Goal: Transaction & Acquisition: Purchase product/service

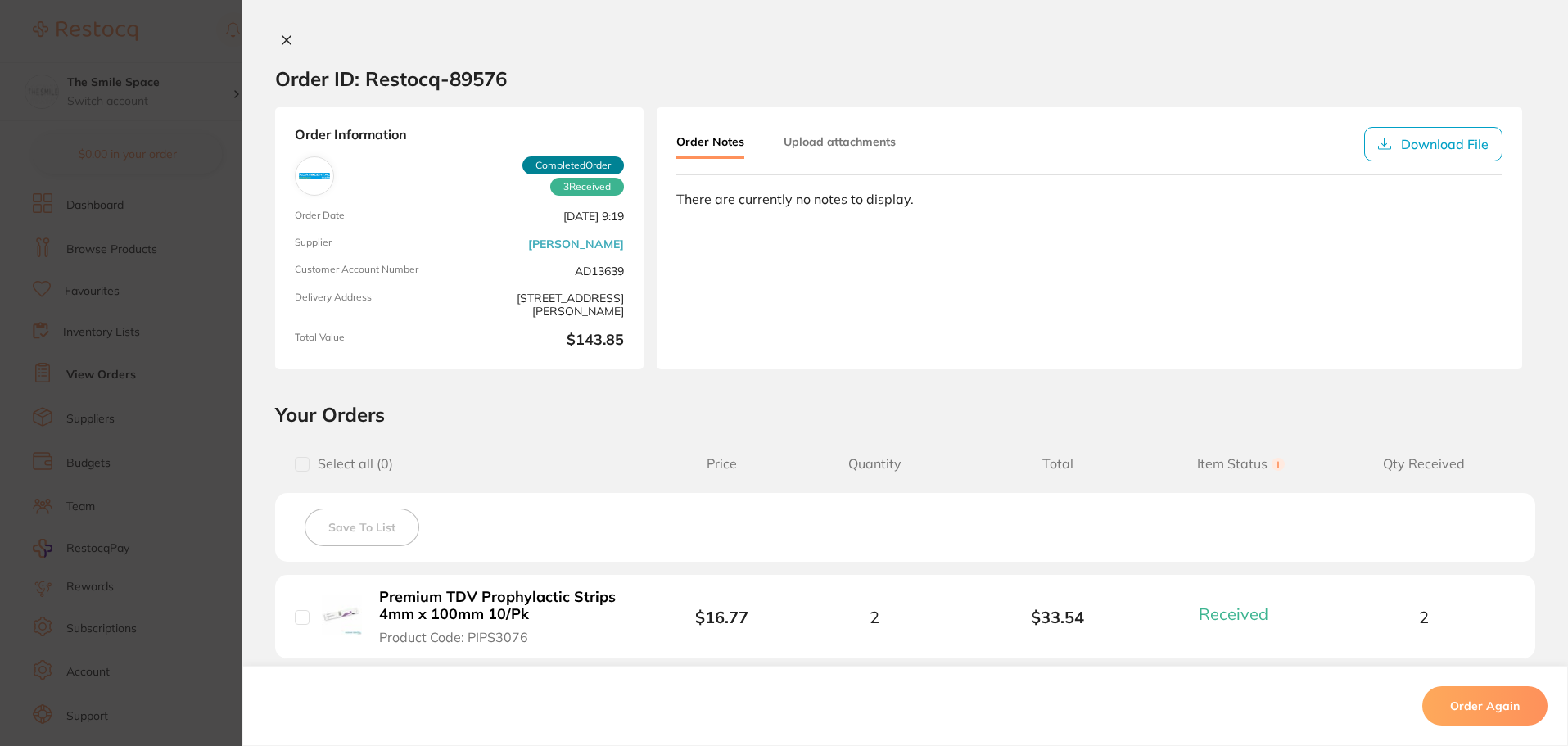
scroll to position [33, 0]
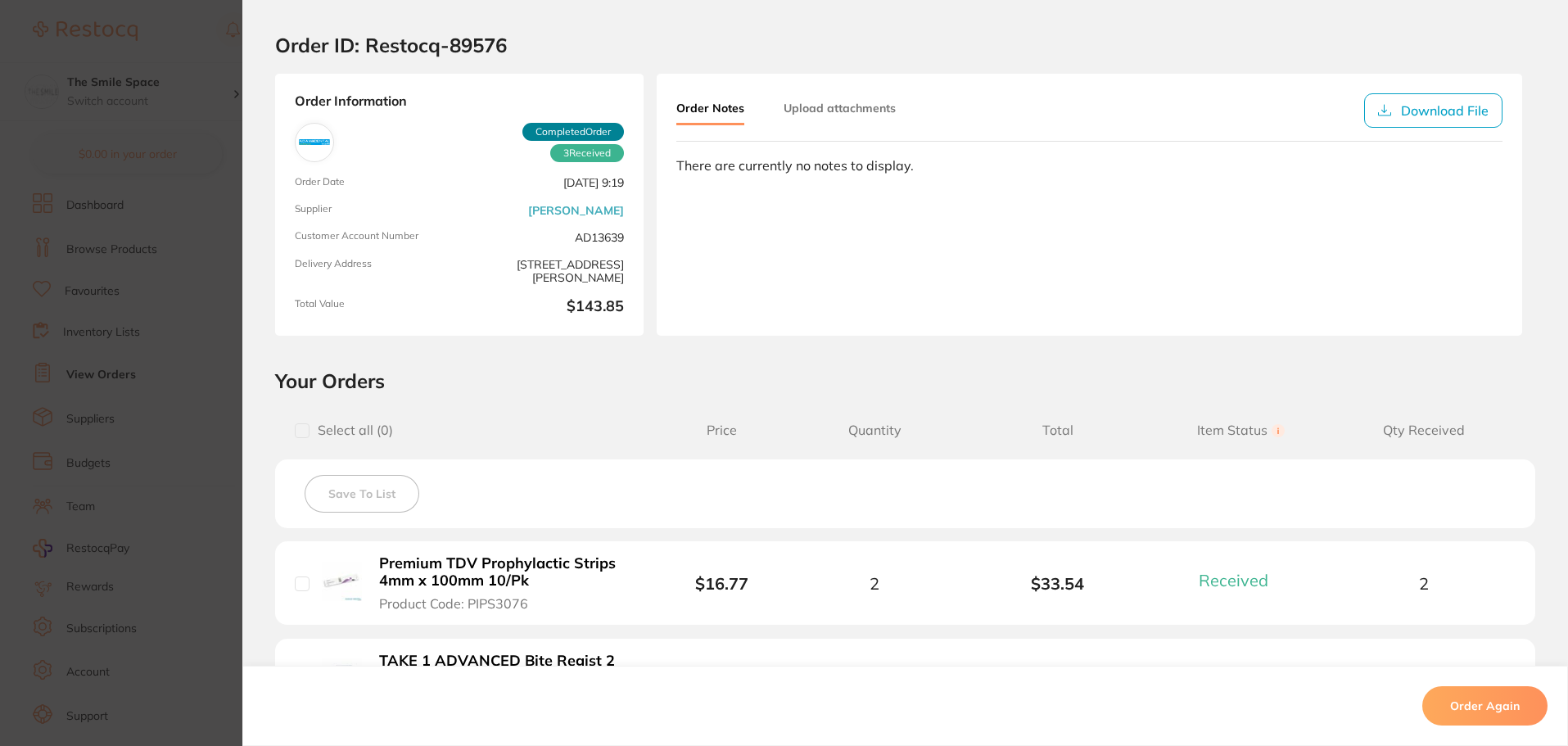
click at [176, 32] on section "Order ID: Restocq- 89576 Order Information 3 Received Completed Order Order Dat…" at bounding box center [784, 373] width 1568 height 746
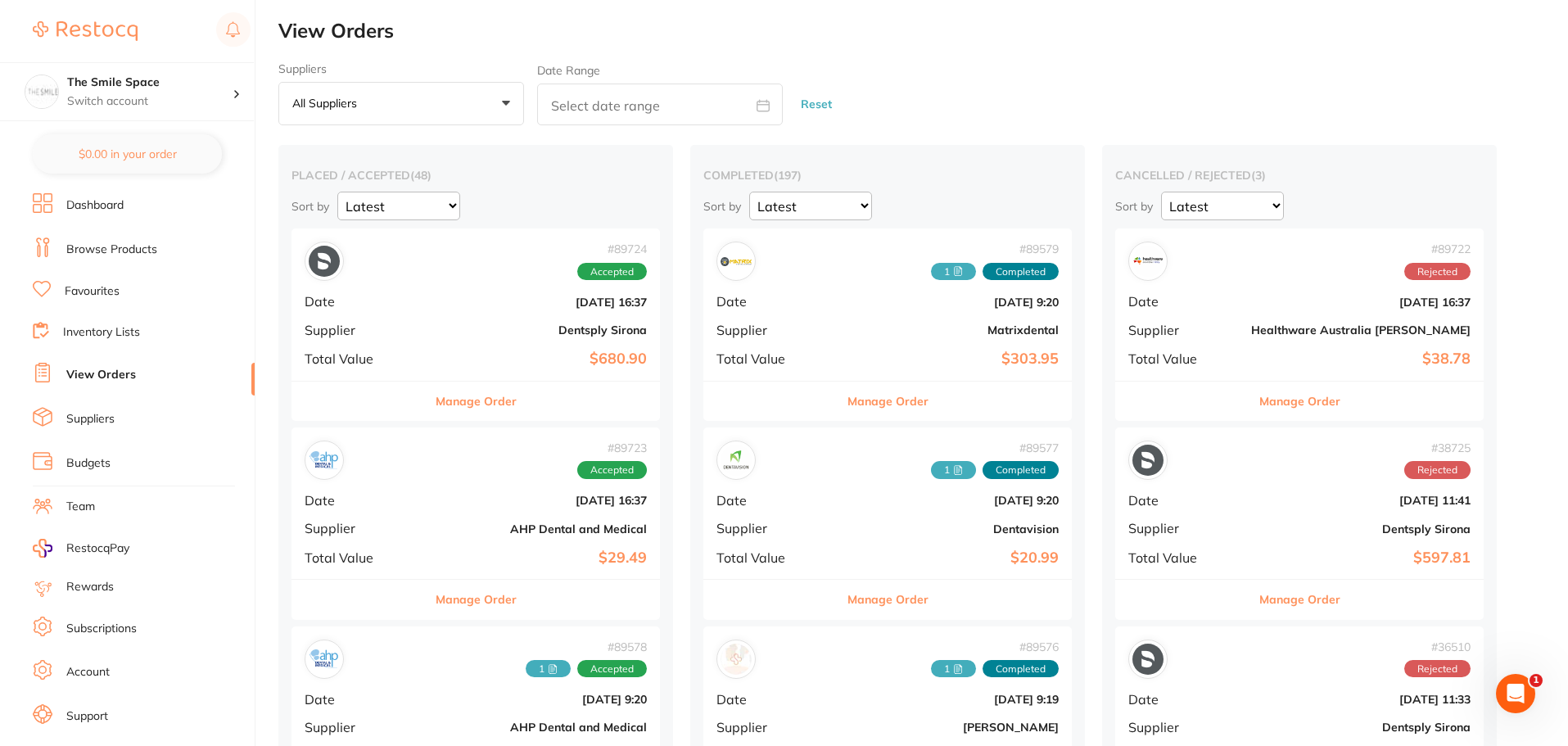
click at [100, 247] on link "Browse Products" at bounding box center [111, 249] width 91 height 16
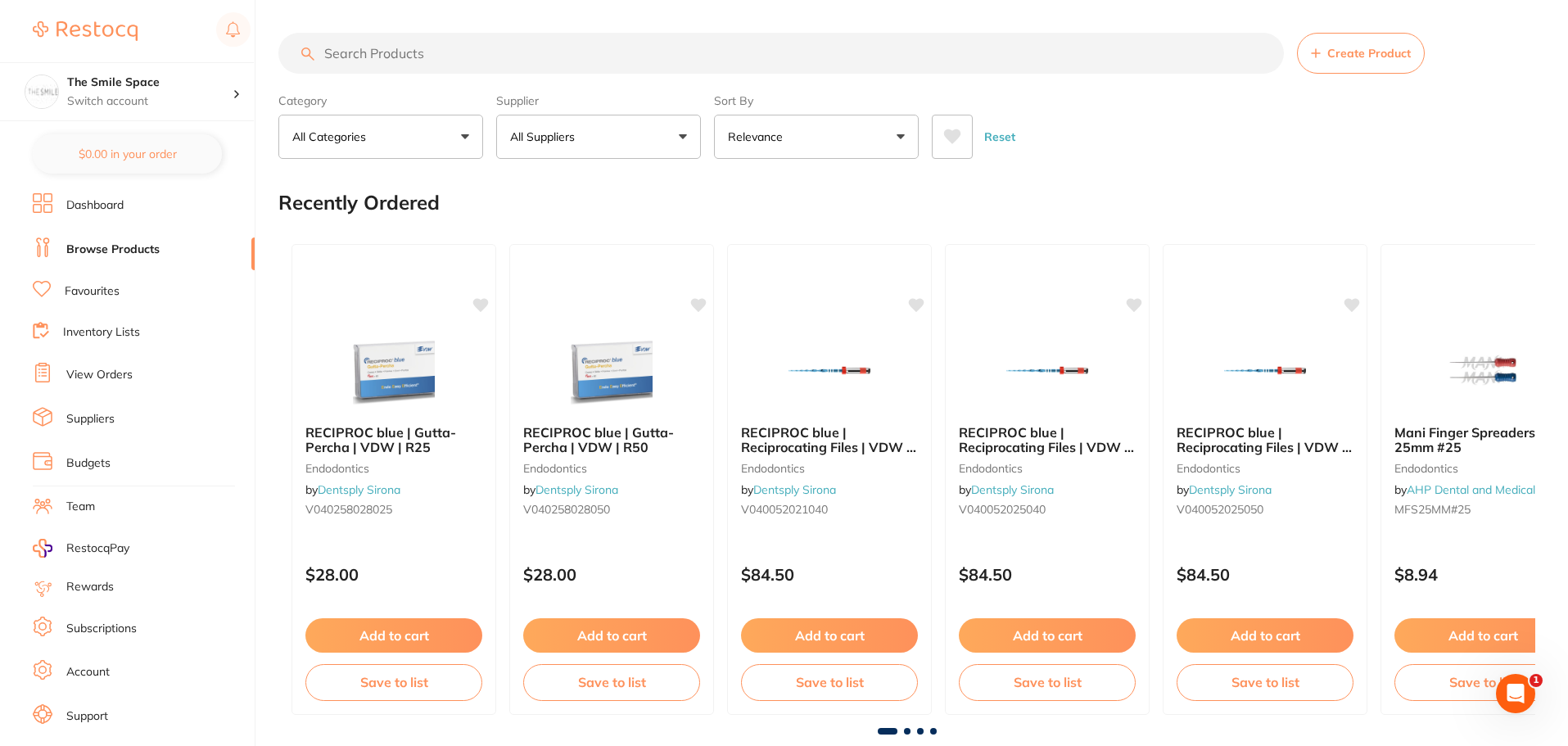
click at [601, 69] on input "search" at bounding box center [780, 53] width 1006 height 41
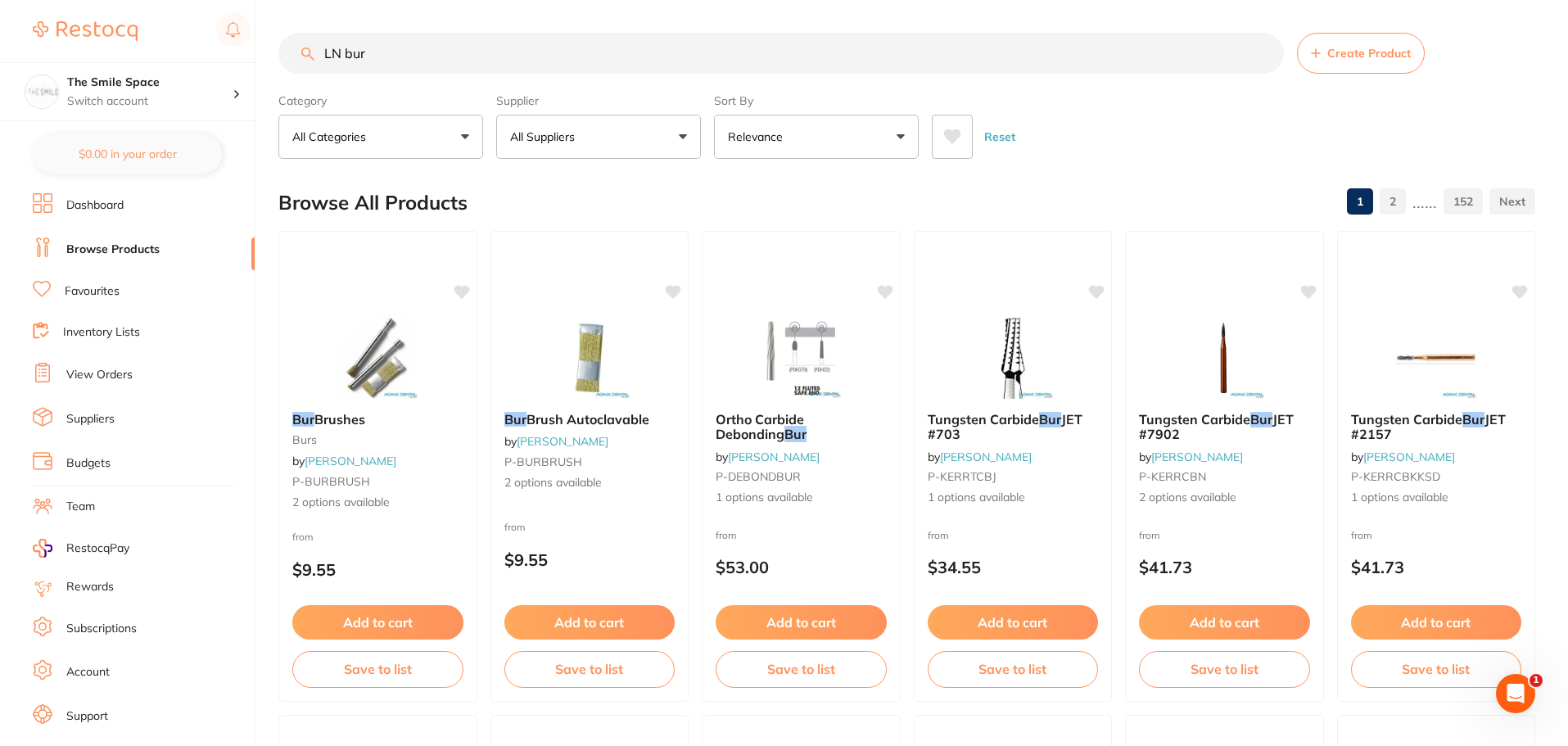
click at [101, 152] on div "$880.29 The Smile Space Switch account The Smile Space $0.00 in your order Dash…" at bounding box center [784, 373] width 1568 height 746
type input "u"
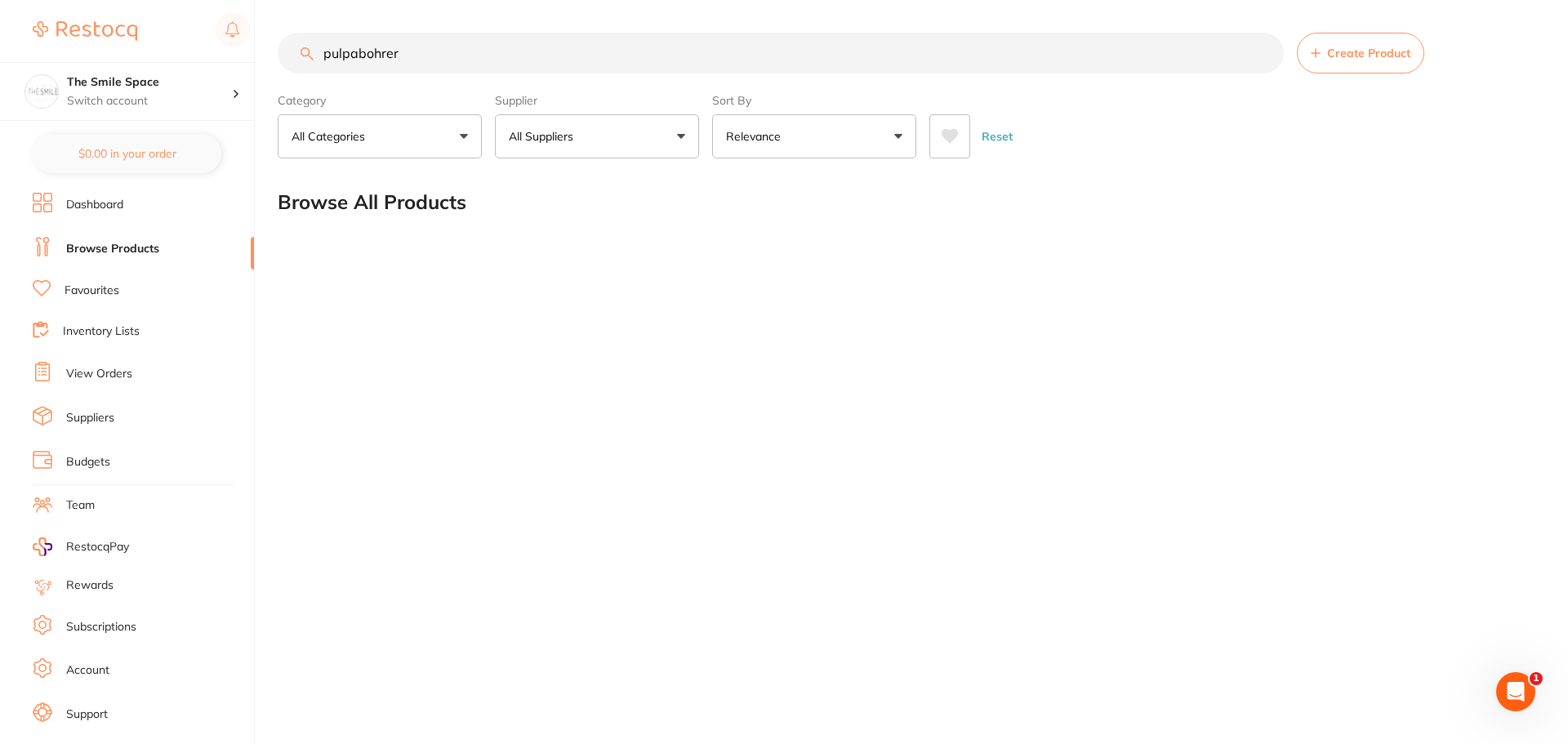
click at [354, 54] on input "pulpabohrer" at bounding box center [780, 52] width 1006 height 41
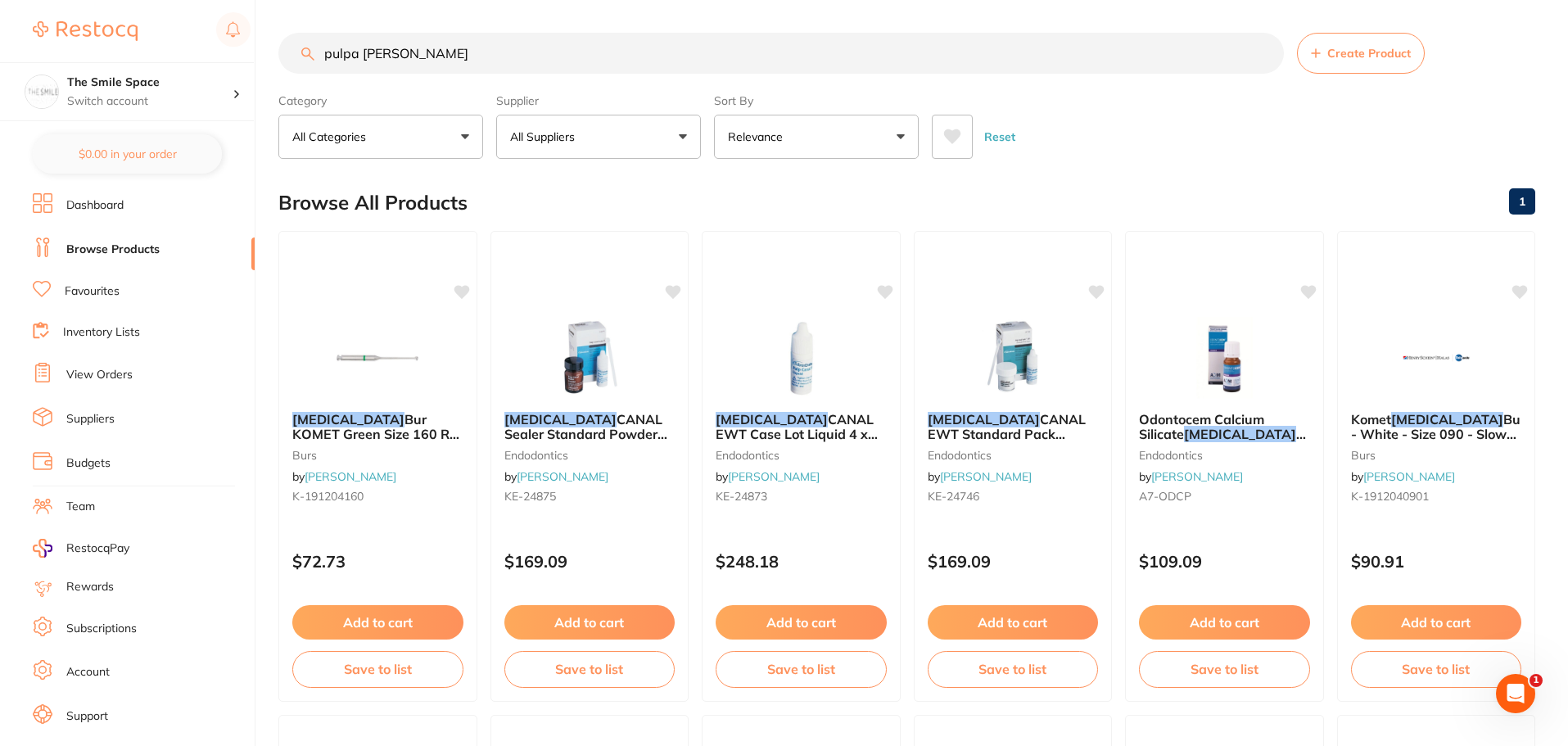
drag, startPoint x: 419, startPoint y: 56, endPoint x: 4, endPoint y: 48, distance: 415.1
click at [4, 48] on div "$880.29 The Smile Space Switch account The Smile Space $0.00 in your order Dash…" at bounding box center [784, 373] width 1568 height 746
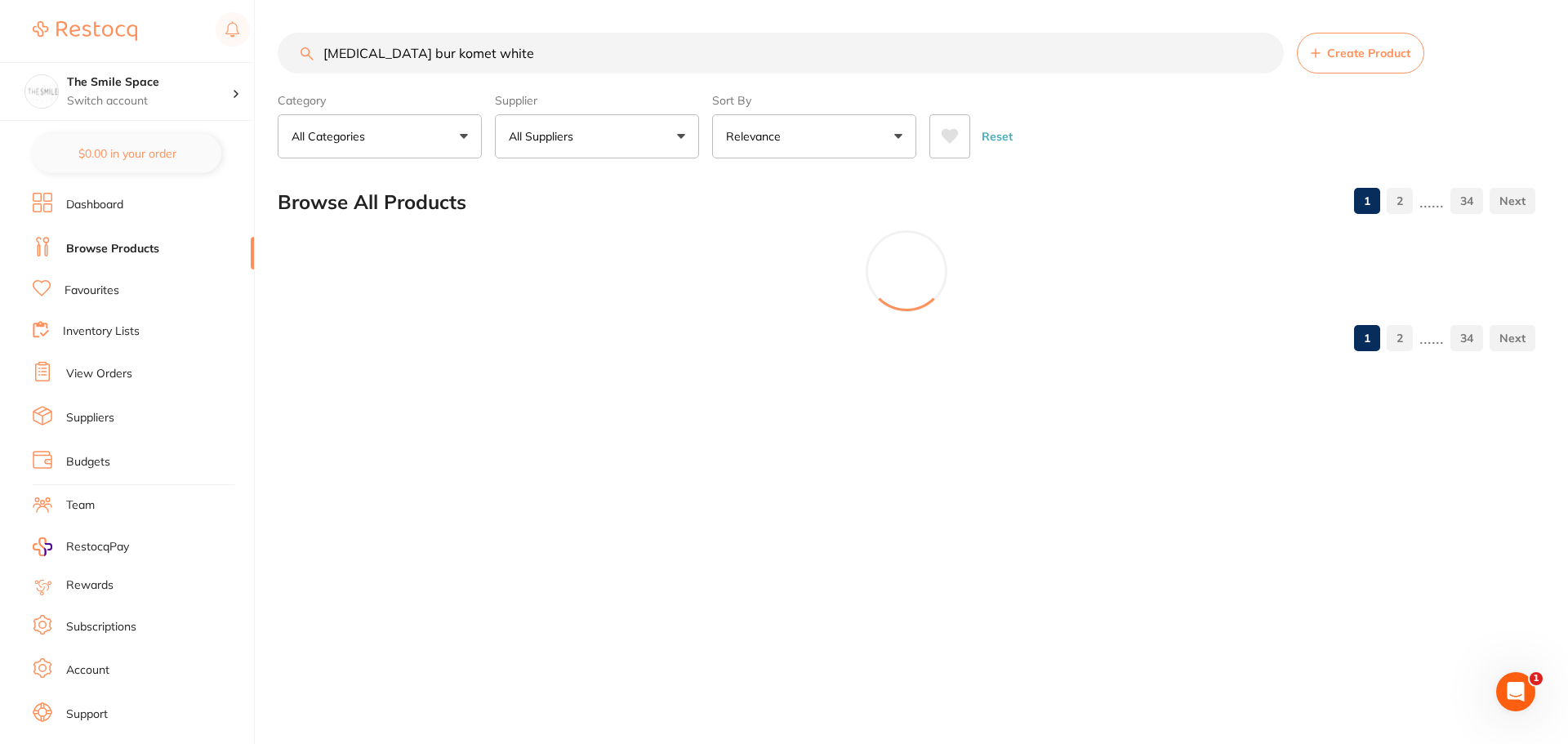
type input "[MEDICAL_DATA] bur komet white"
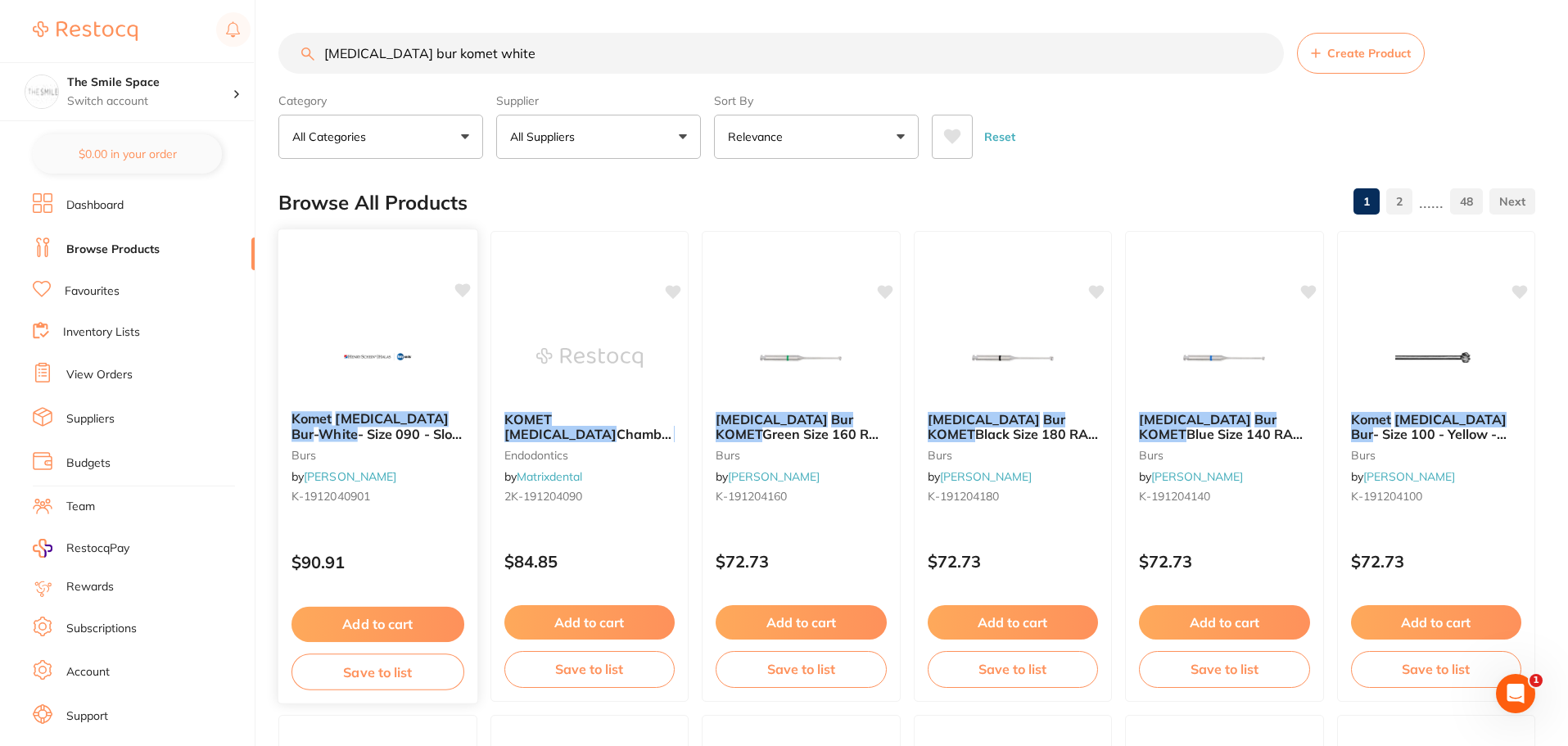
click at [372, 426] on span "- Size 090 - Slow Speed, Right Angle (RA), 1-Pack" at bounding box center [377, 449] width 172 height 47
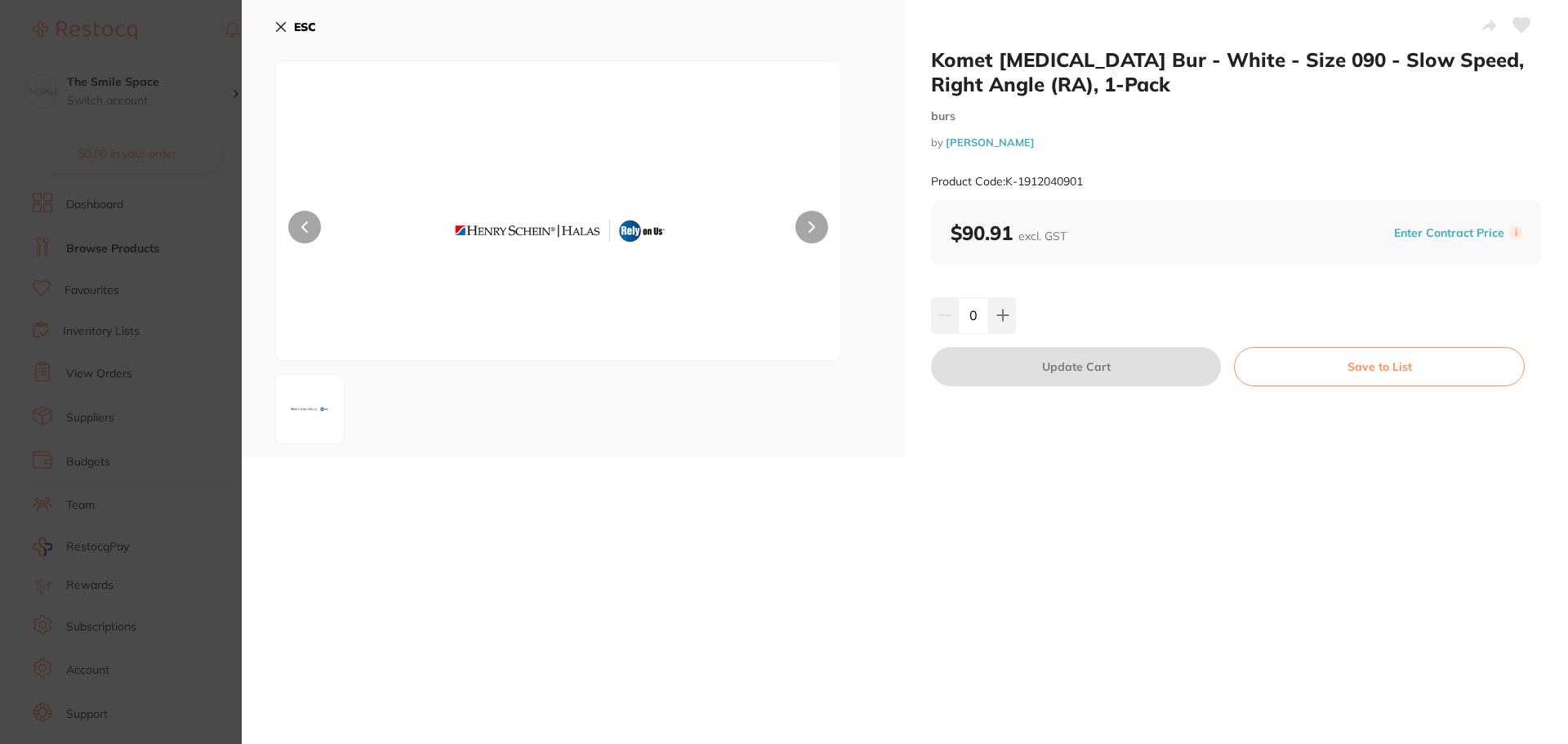
click at [282, 28] on icon at bounding box center [281, 27] width 9 height 9
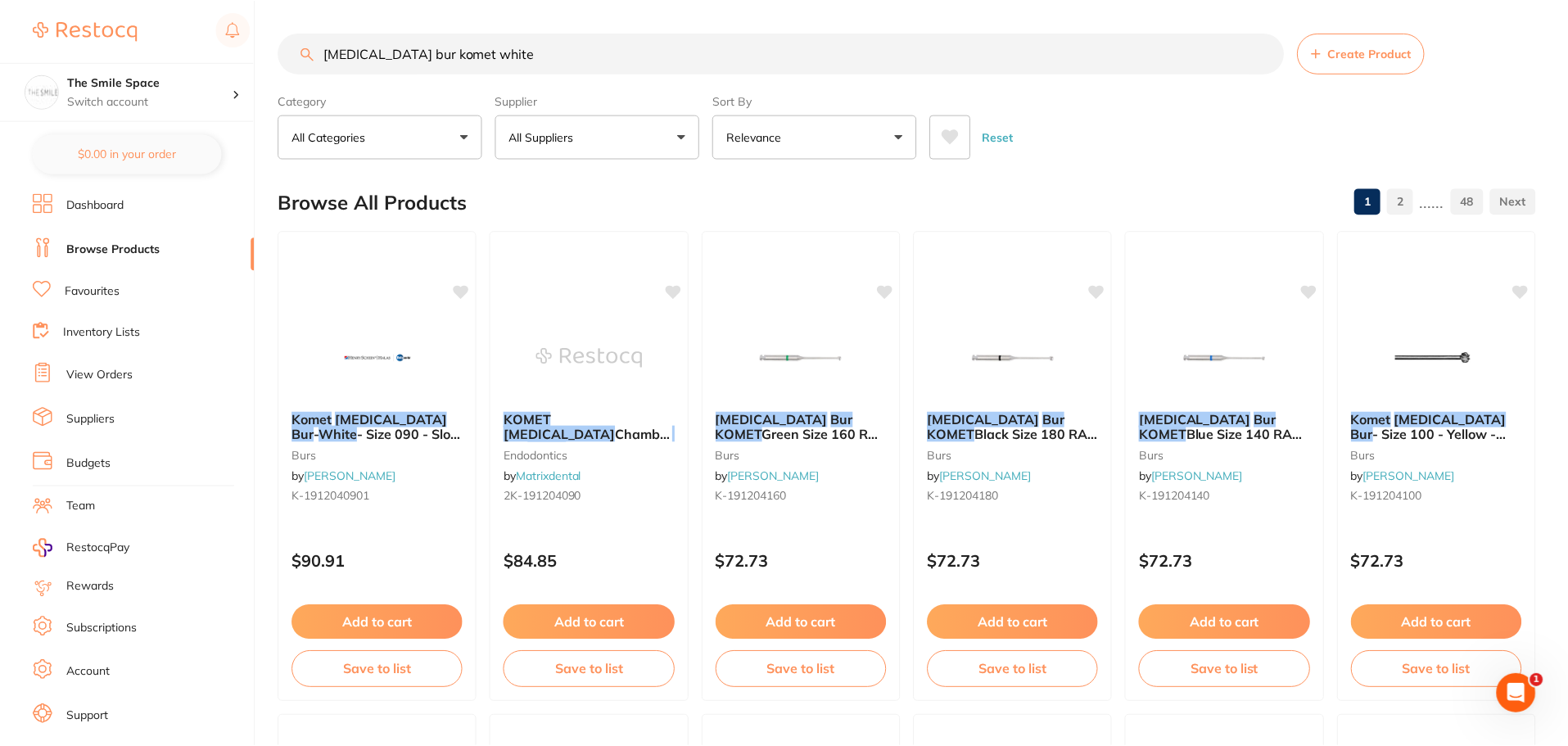
scroll to position [1, 0]
click at [352, 309] on div "Komet [MEDICAL_DATA] Bur - White - Size 090 - Slow Speed, Right Angle (RA), 1-P…" at bounding box center [378, 465] width 201 height 476
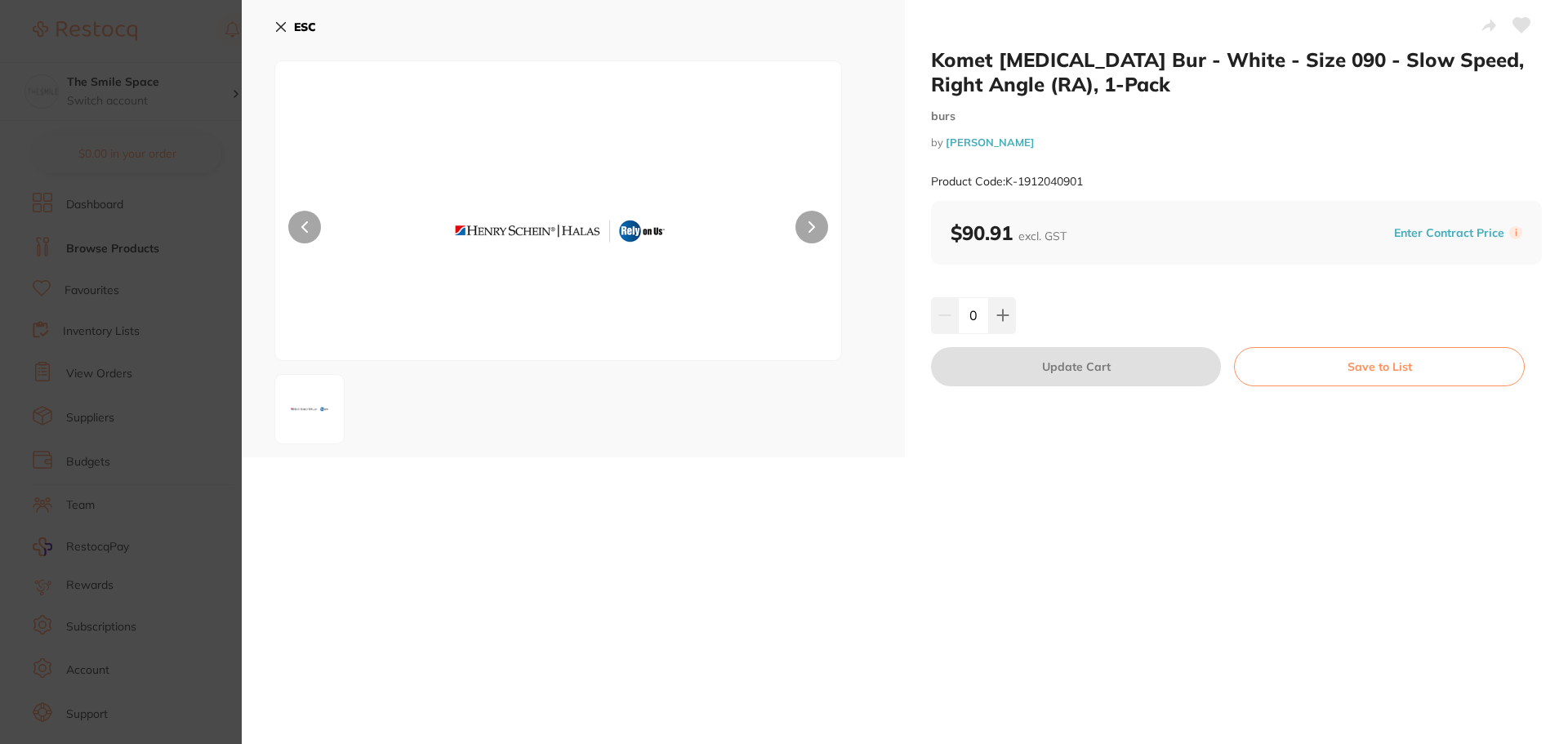
click at [282, 28] on icon at bounding box center [281, 27] width 9 height 9
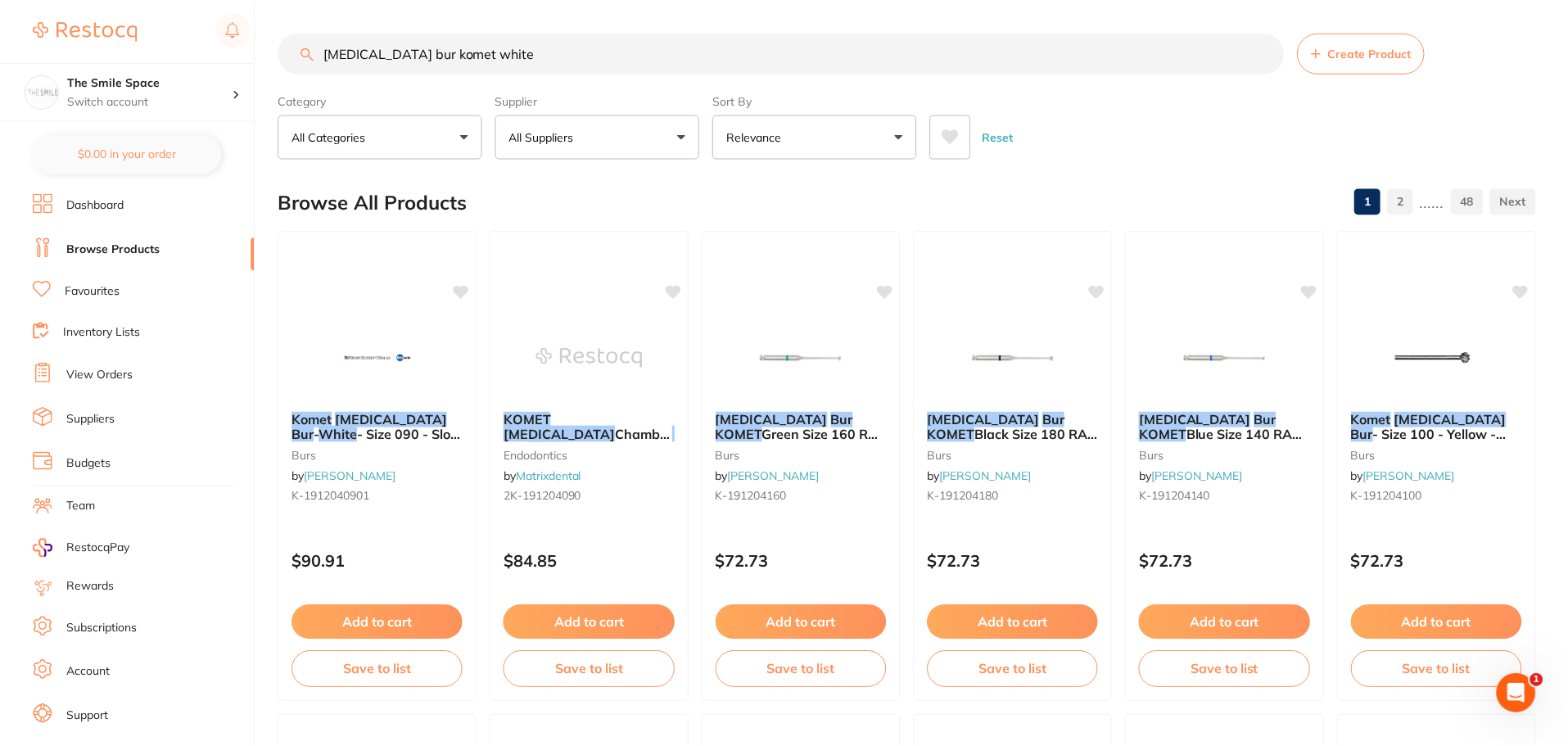
scroll to position [1, 0]
